Goal: Find specific page/section: Find specific page/section

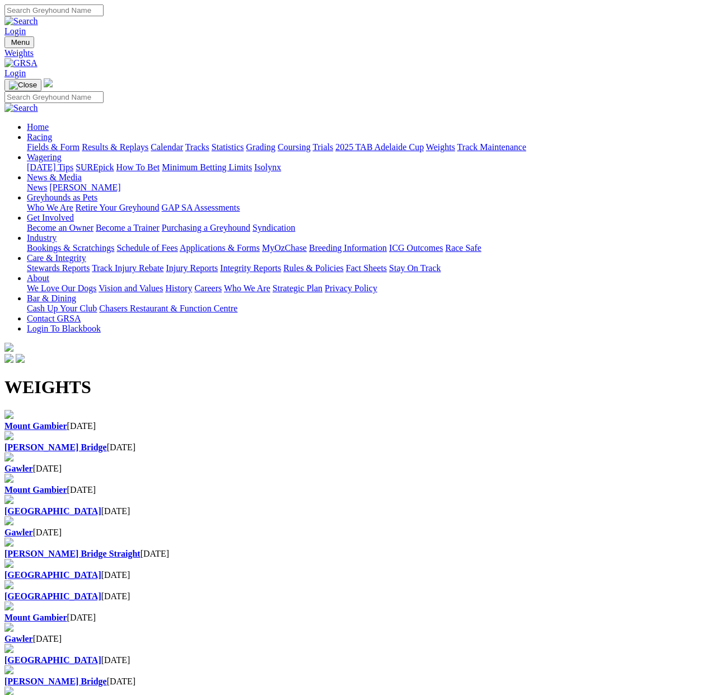
click at [38, 142] on link "Fields & Form" at bounding box center [53, 147] width 53 height 10
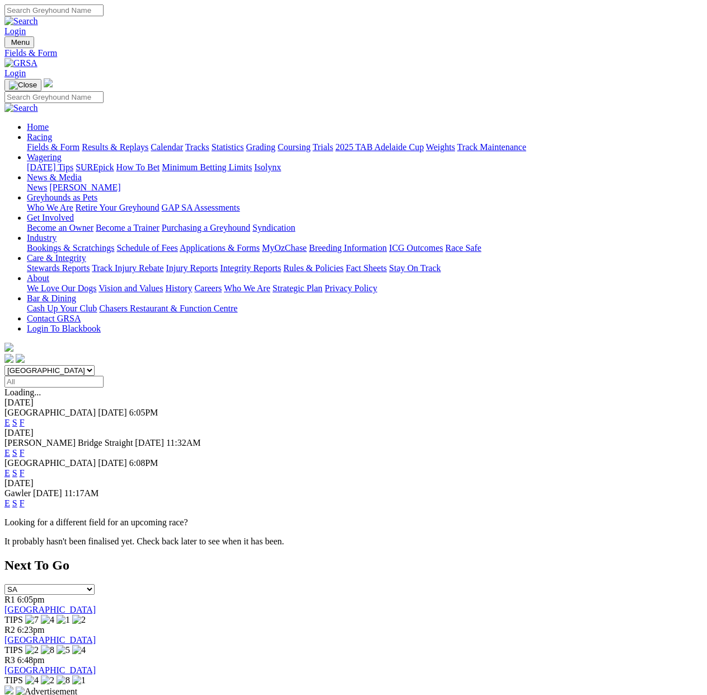
click at [25, 418] on link "F" at bounding box center [22, 423] width 5 height 10
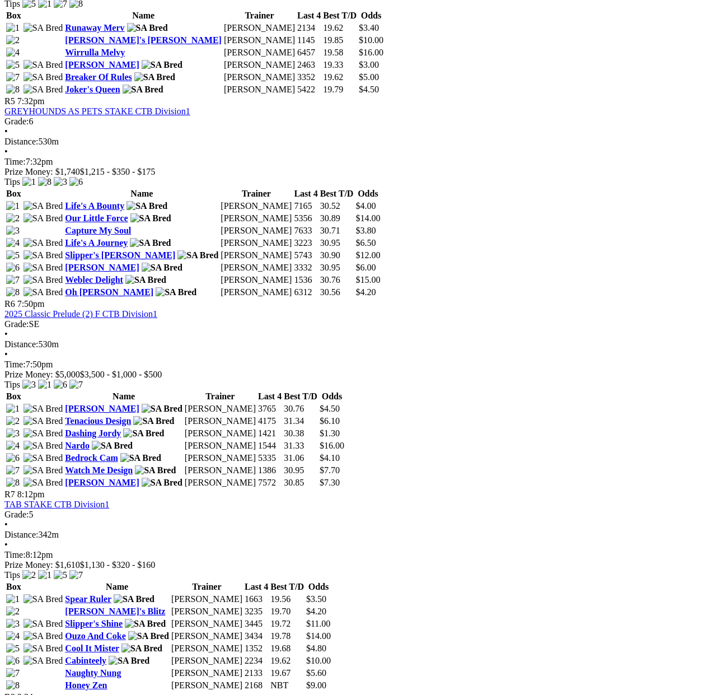
scroll to position [1183, 0]
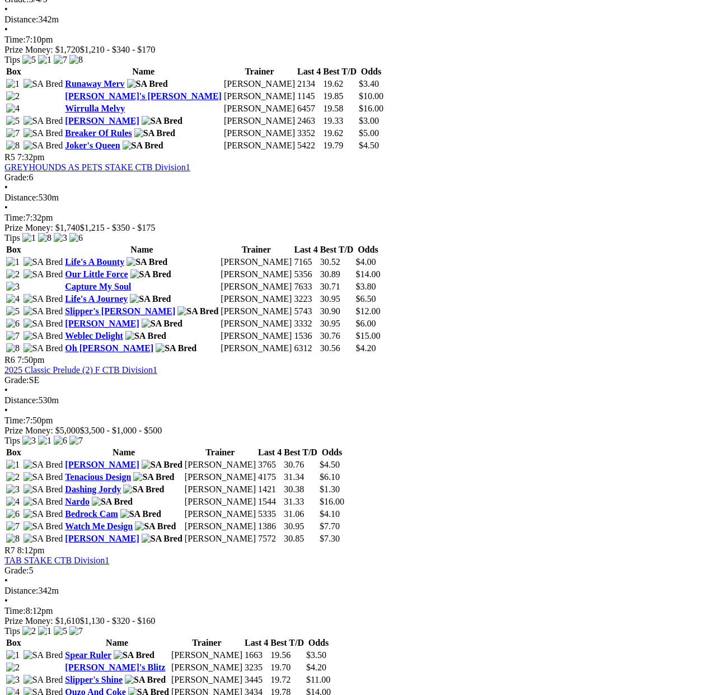
drag, startPoint x: 553, startPoint y: 219, endPoint x: 583, endPoint y: 231, distance: 32.1
drag, startPoint x: 581, startPoint y: 232, endPoint x: 519, endPoint y: 231, distance: 61.6
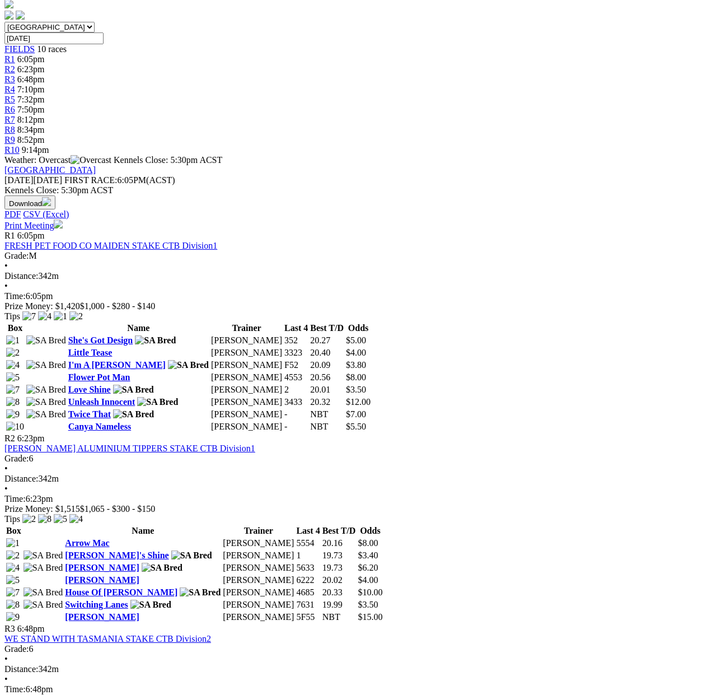
scroll to position [0, 0]
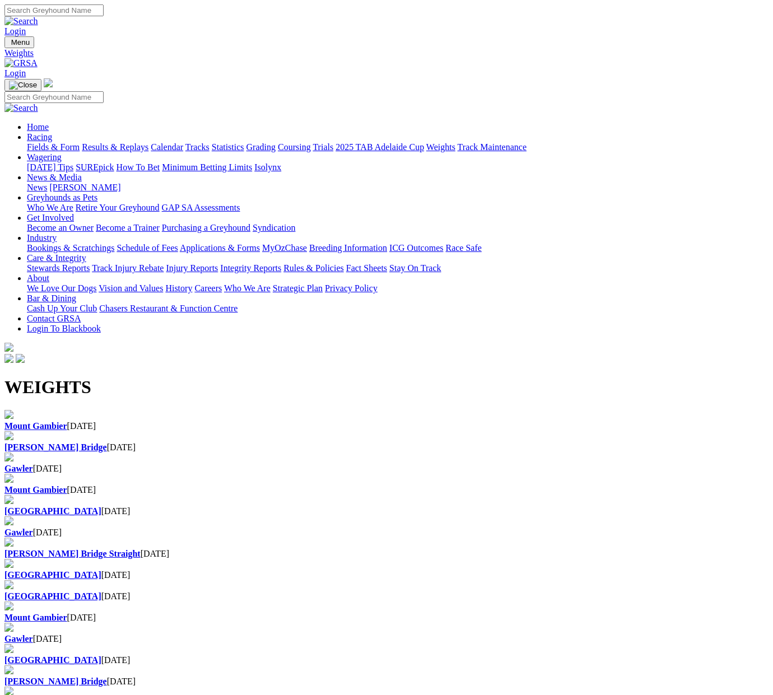
click at [309, 377] on h1 "WEIGHTS" at bounding box center [386, 387] width 764 height 21
click at [53, 142] on link "Fields & Form" at bounding box center [53, 147] width 53 height 10
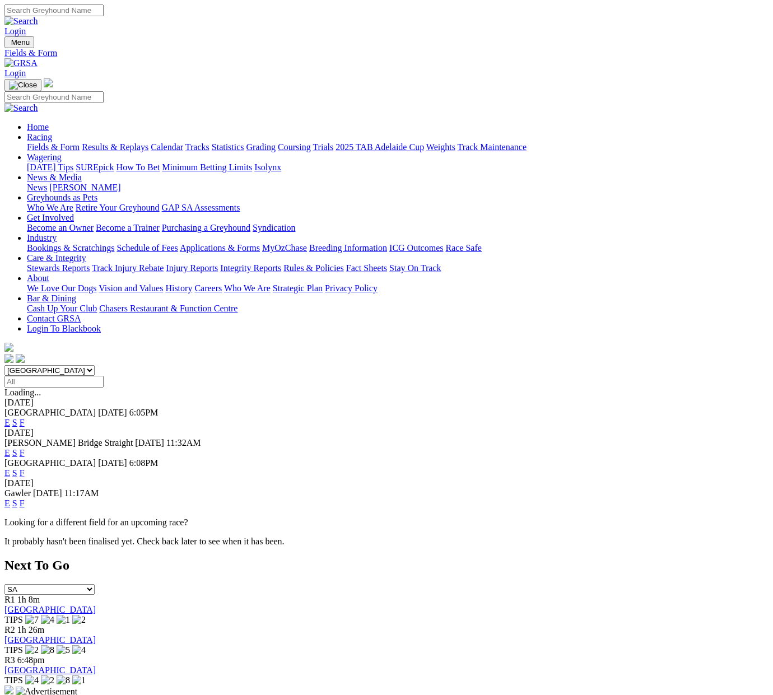
click at [25, 418] on link "F" at bounding box center [22, 423] width 5 height 10
